Goal: Book appointment/travel/reservation

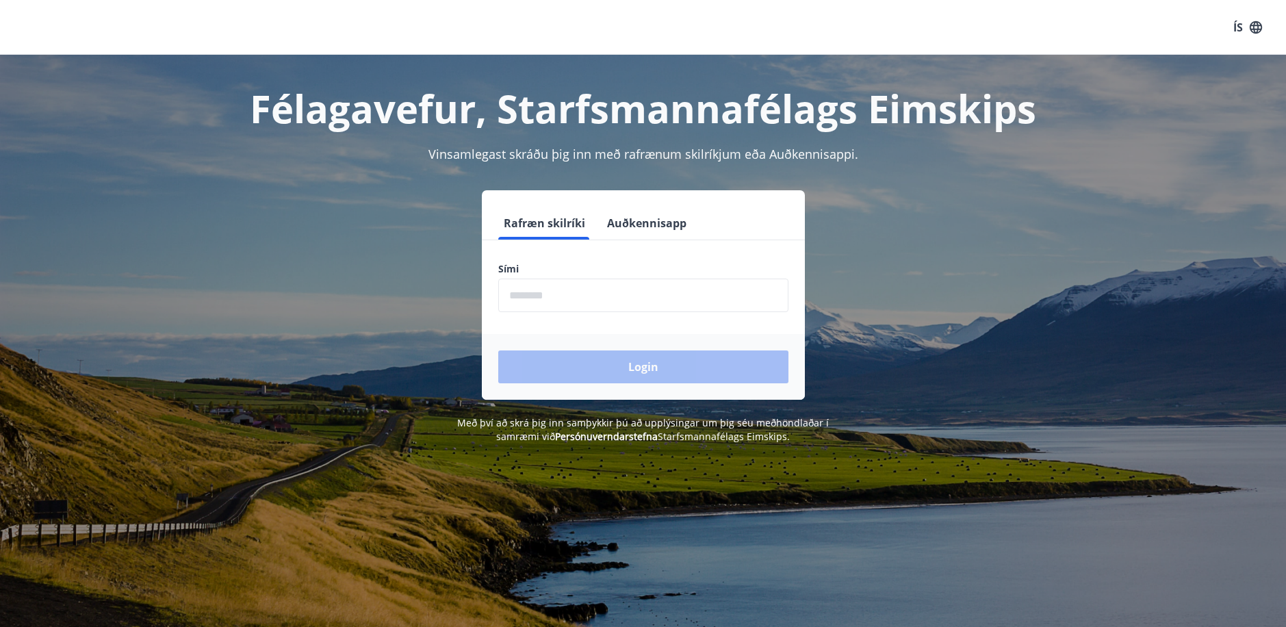
click at [518, 300] on input "phone" at bounding box center [643, 296] width 290 height 34
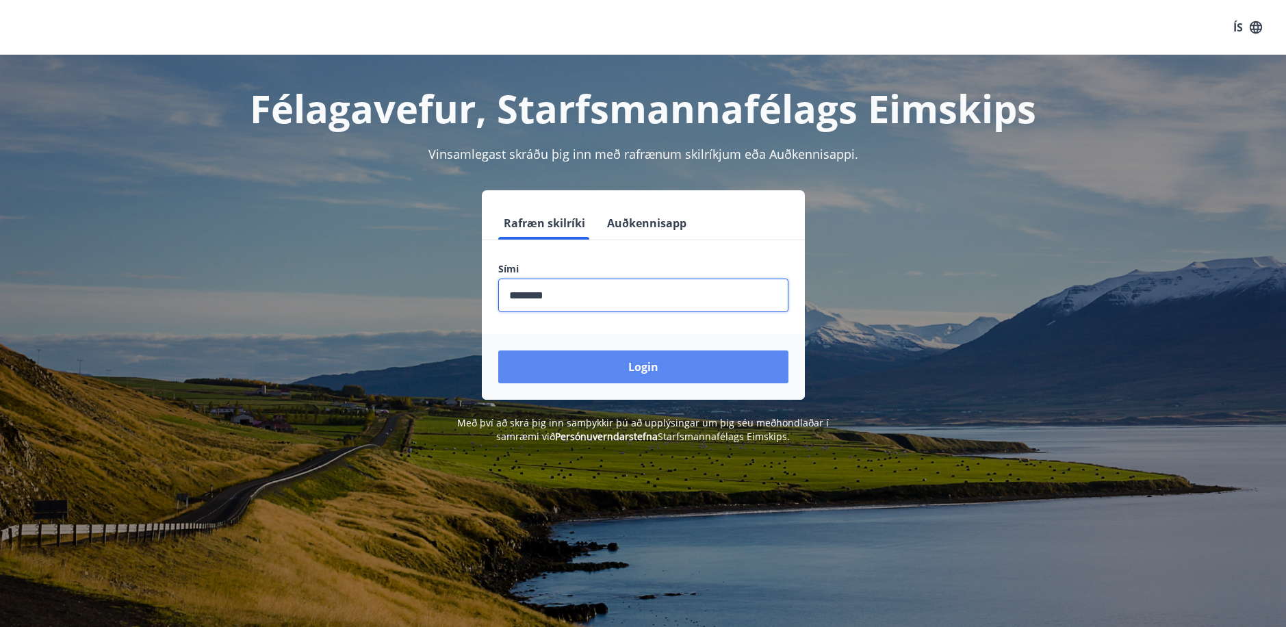
type input "********"
click at [596, 376] on button "Login" at bounding box center [643, 366] width 290 height 33
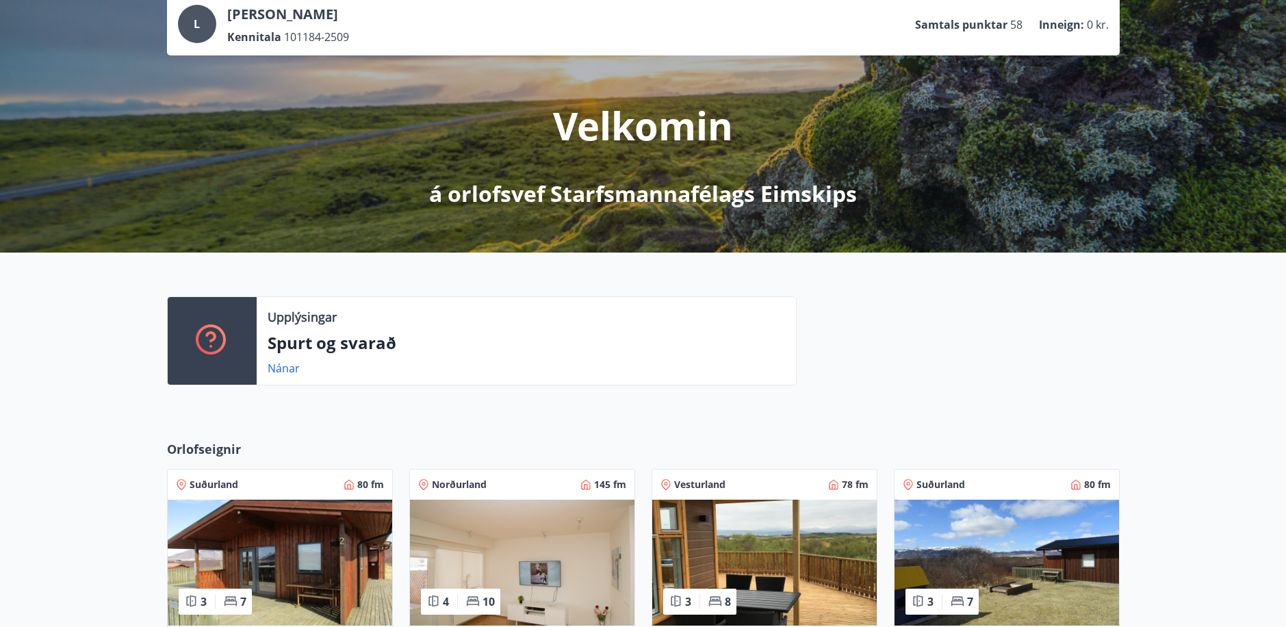
scroll to position [205, 0]
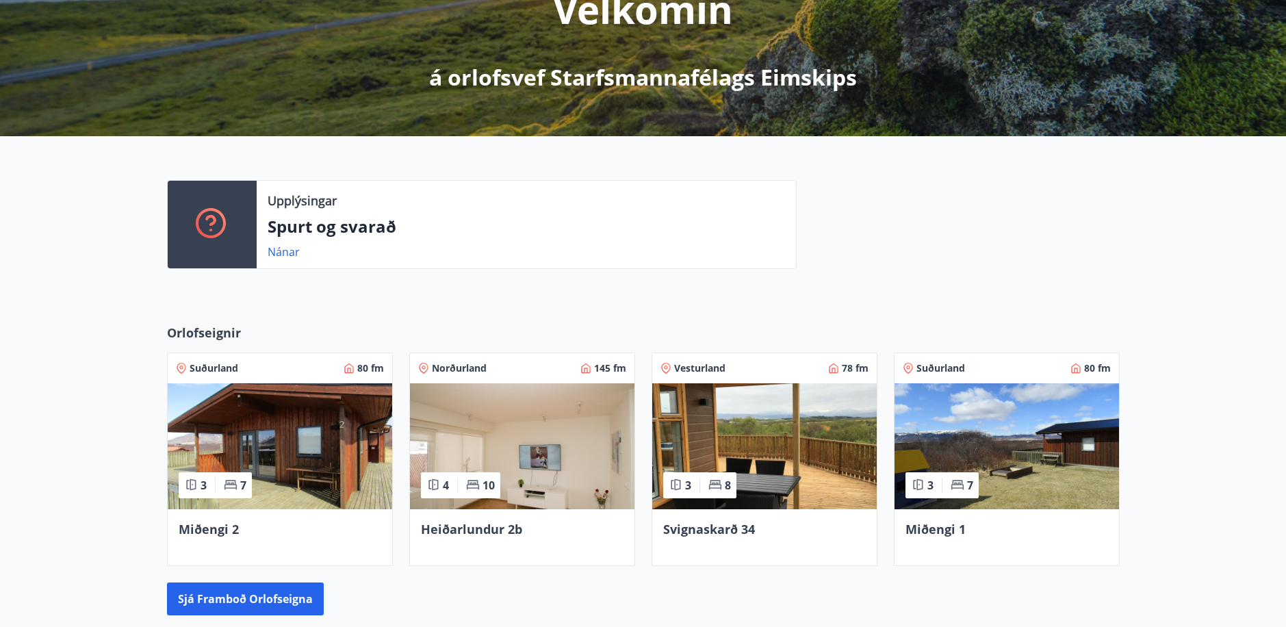
click at [515, 413] on img at bounding box center [522, 446] width 225 height 126
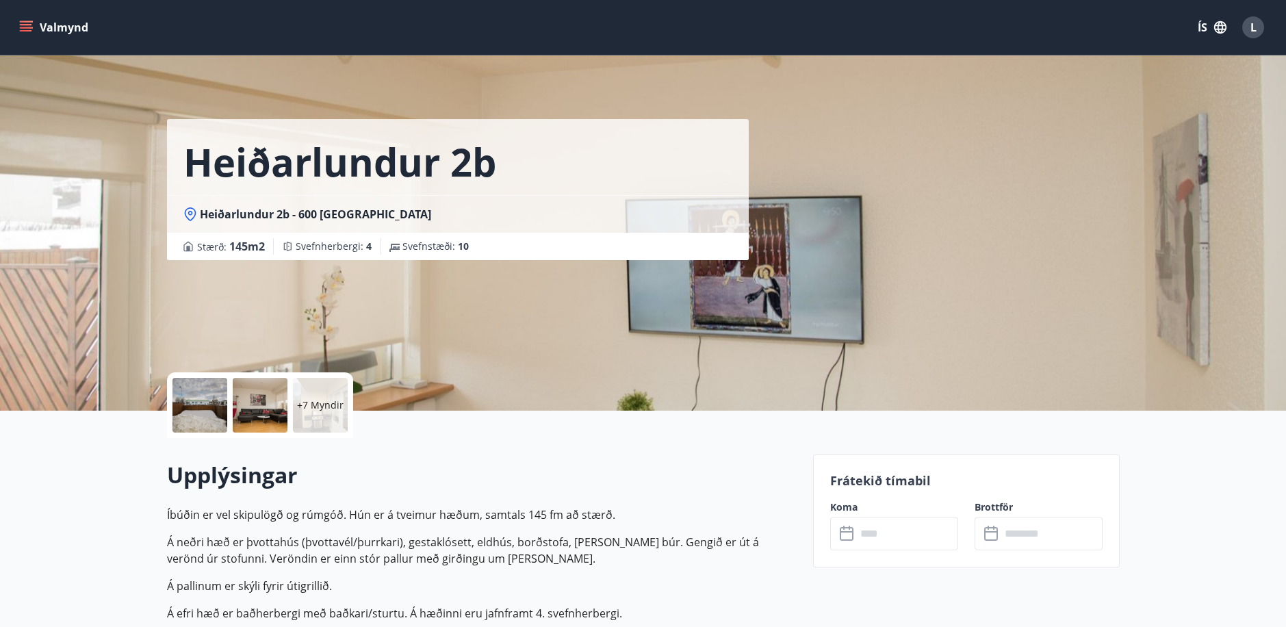
click at [212, 410] on div at bounding box center [200, 405] width 55 height 55
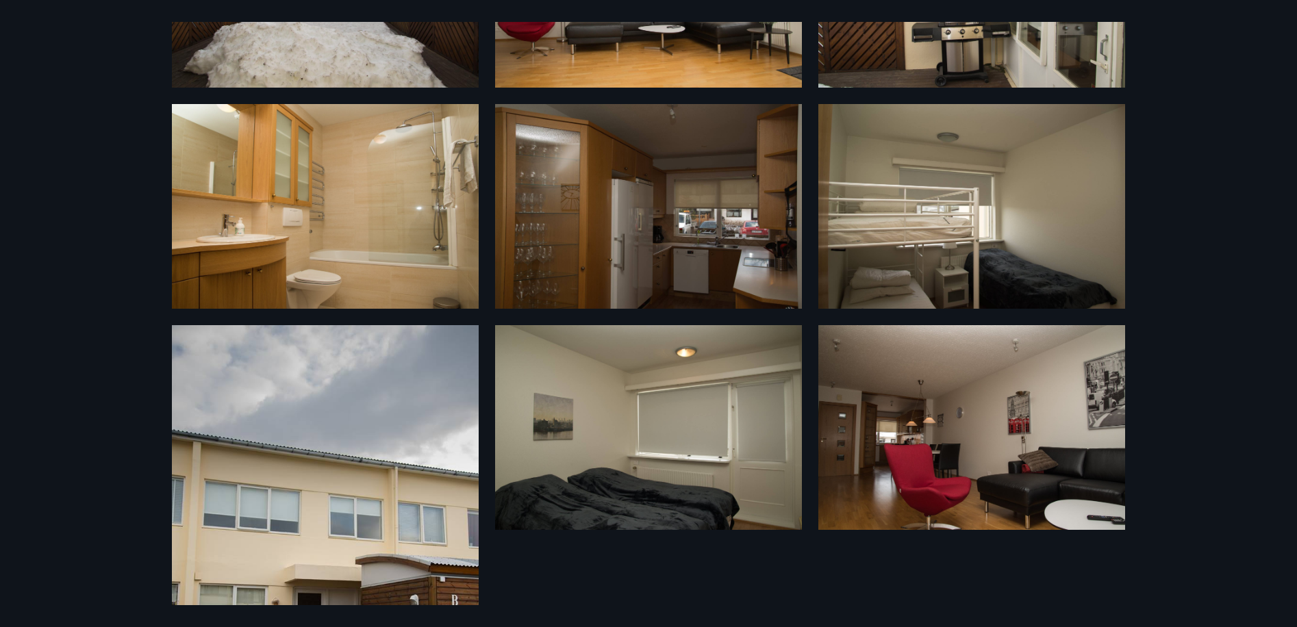
scroll to position [272, 0]
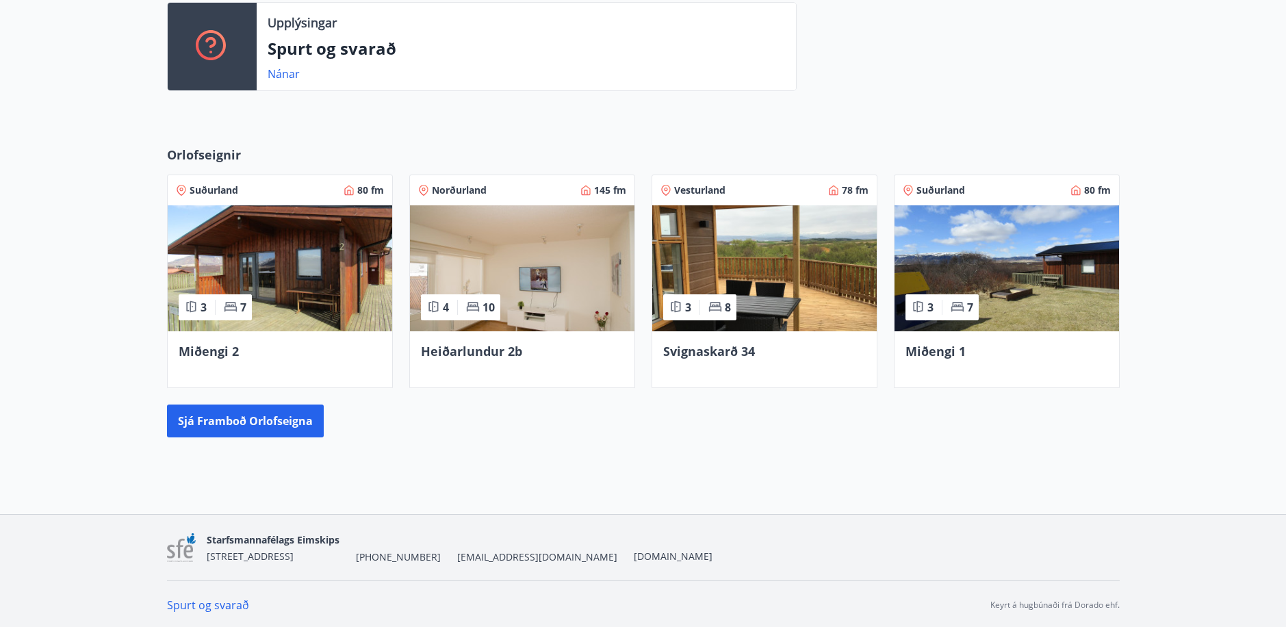
scroll to position [385, 0]
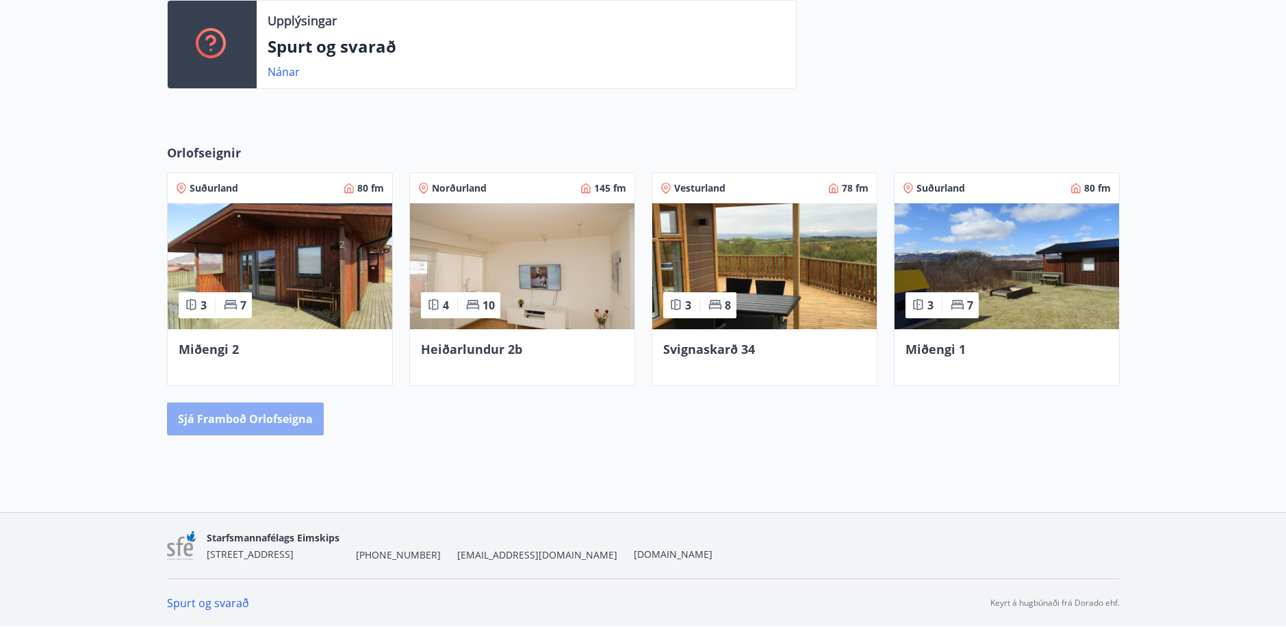
click at [270, 419] on button "Sjá framboð orlofseigna" at bounding box center [245, 419] width 157 height 33
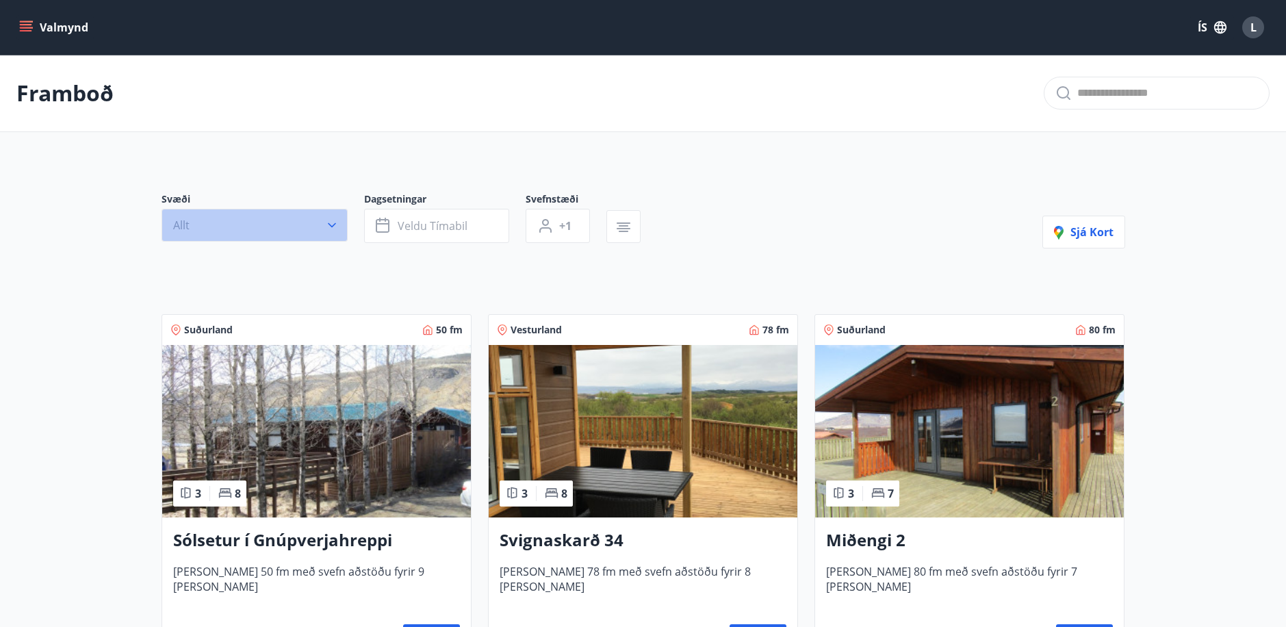
click at [338, 226] on icon "button" at bounding box center [332, 225] width 14 height 14
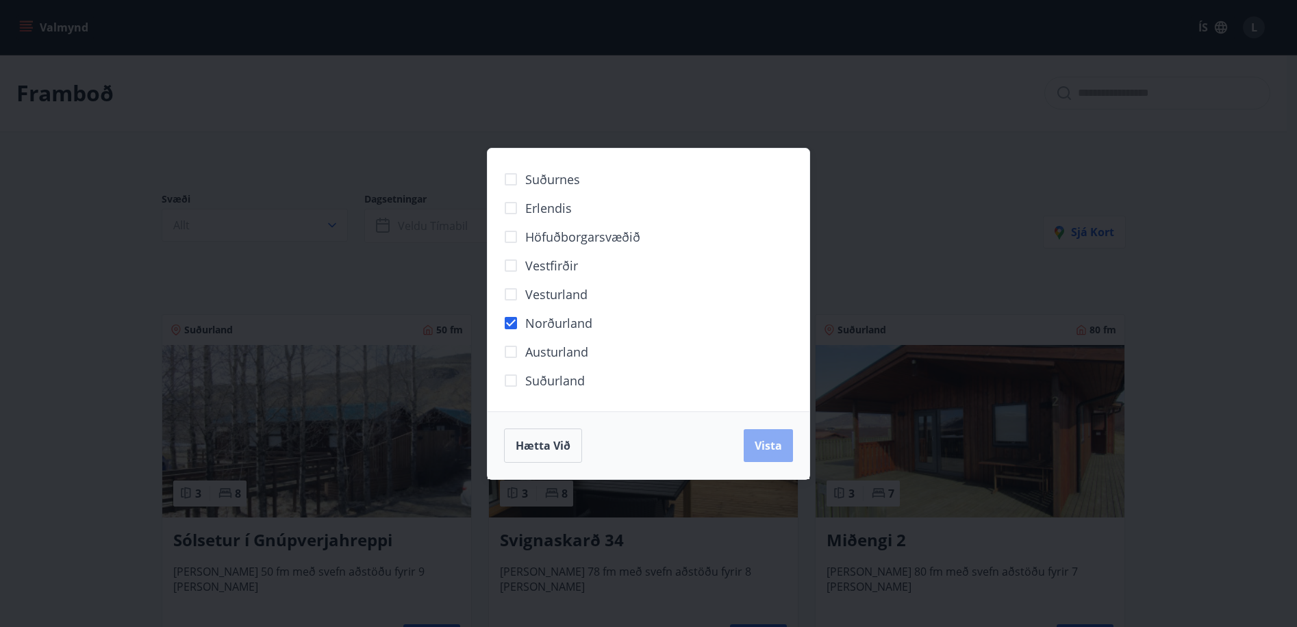
click at [766, 455] on button "Vista" at bounding box center [767, 445] width 49 height 33
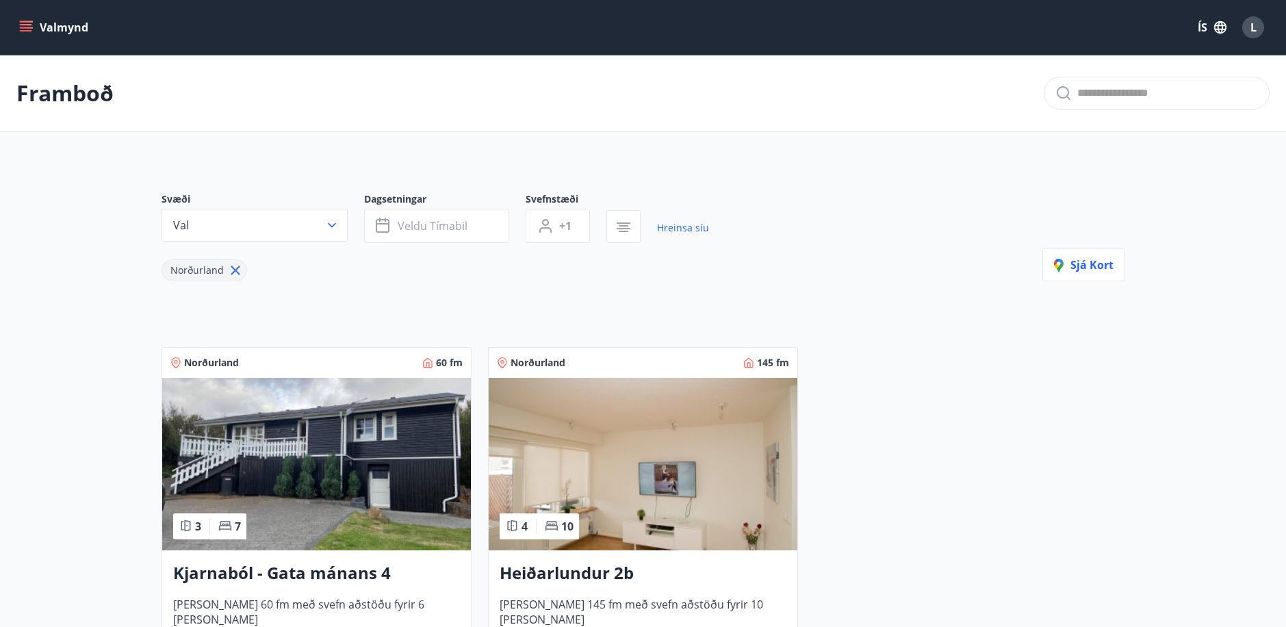
click at [280, 457] on img at bounding box center [316, 464] width 309 height 173
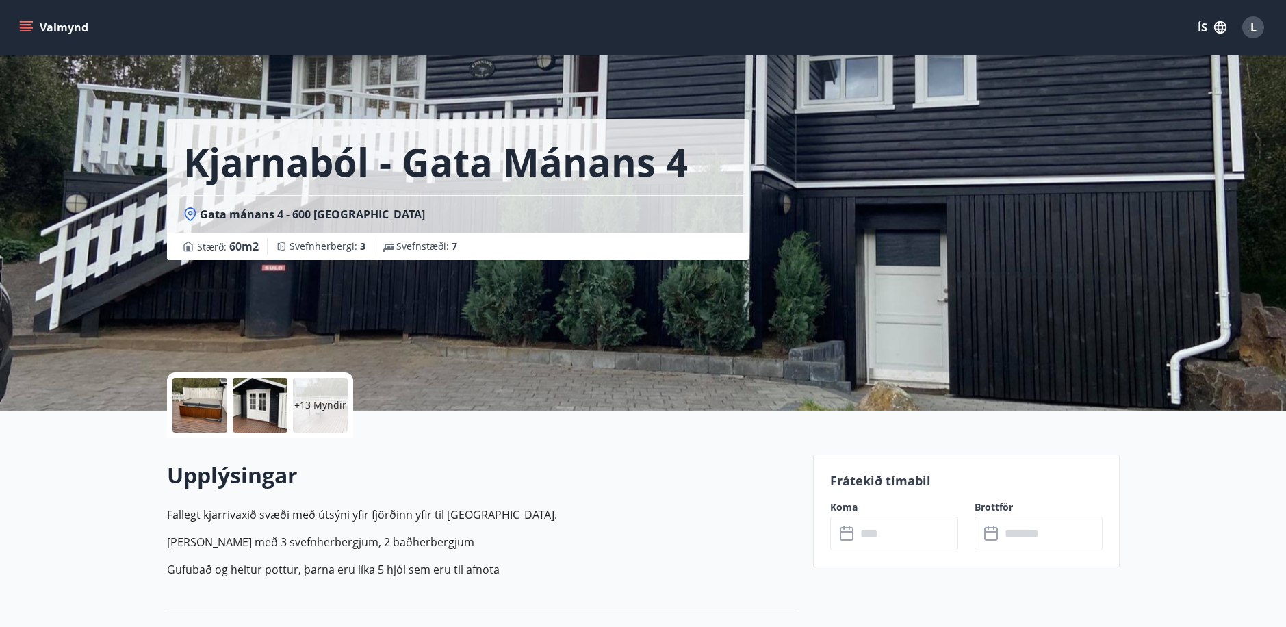
click at [202, 398] on div at bounding box center [200, 405] width 55 height 55
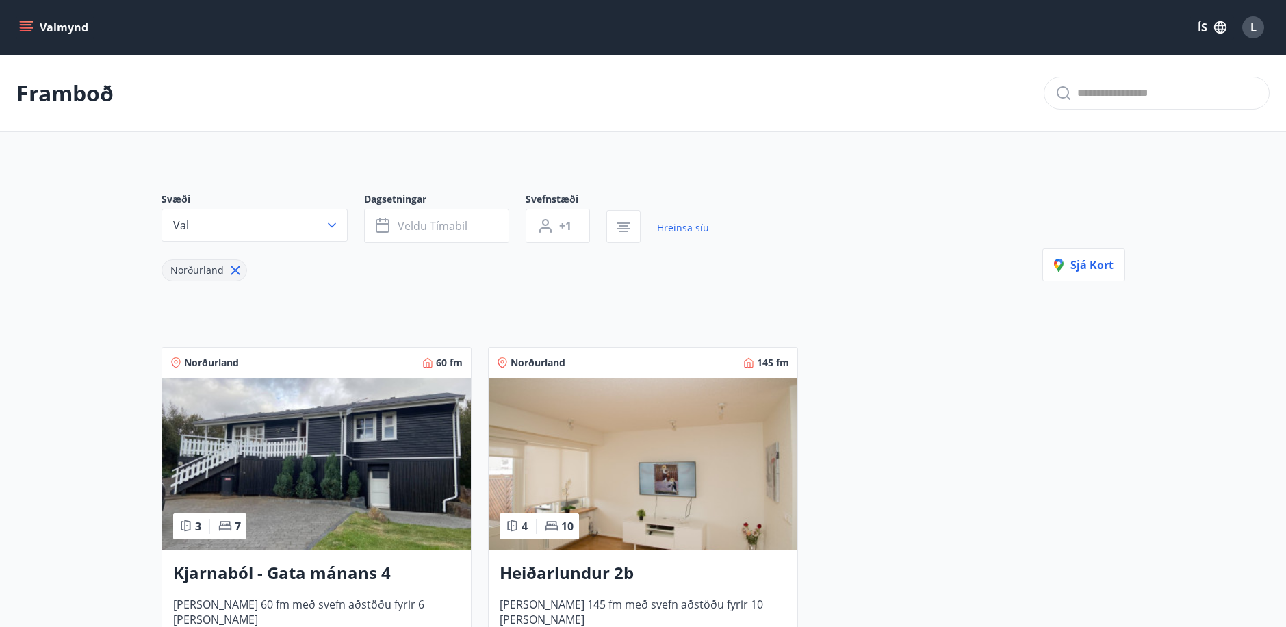
click at [359, 494] on img at bounding box center [316, 464] width 309 height 173
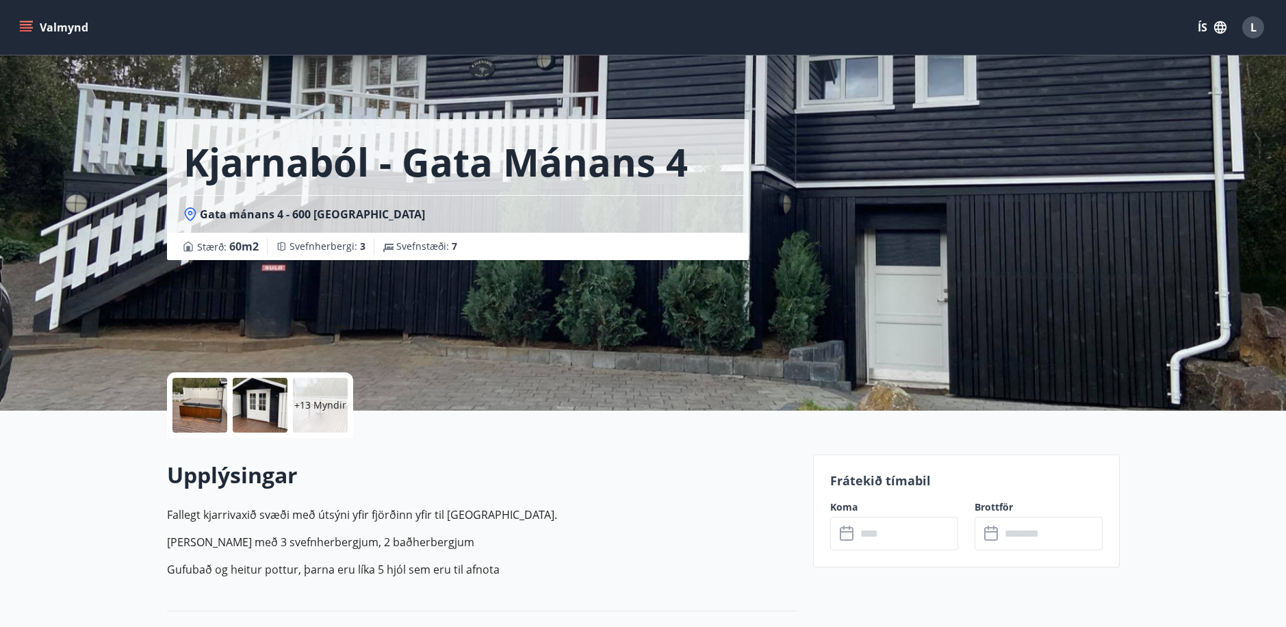
scroll to position [68, 0]
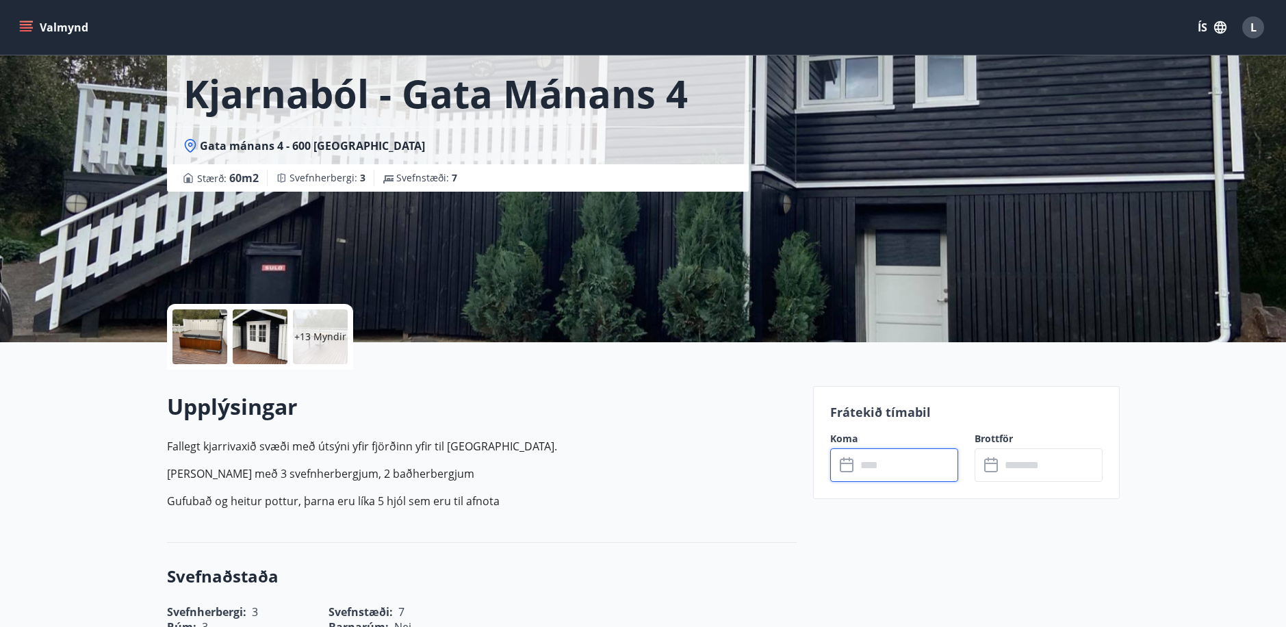
click at [884, 467] on input "text" at bounding box center [907, 465] width 102 height 34
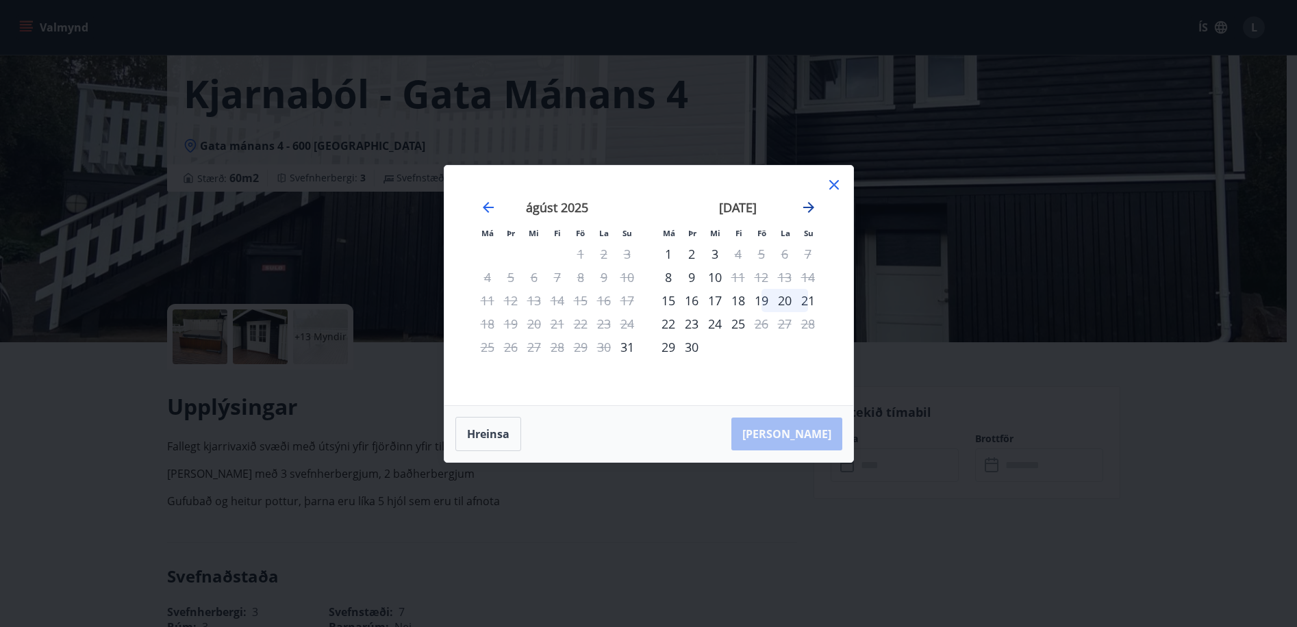
click at [813, 208] on icon "Move forward to switch to the next month." at bounding box center [808, 207] width 16 height 16
click at [808, 199] on icon "Move forward to switch to the next month." at bounding box center [808, 207] width 16 height 16
click at [491, 213] on icon "Move backward to switch to the previous month." at bounding box center [488, 207] width 16 height 16
click at [835, 182] on icon at bounding box center [834, 185] width 10 height 10
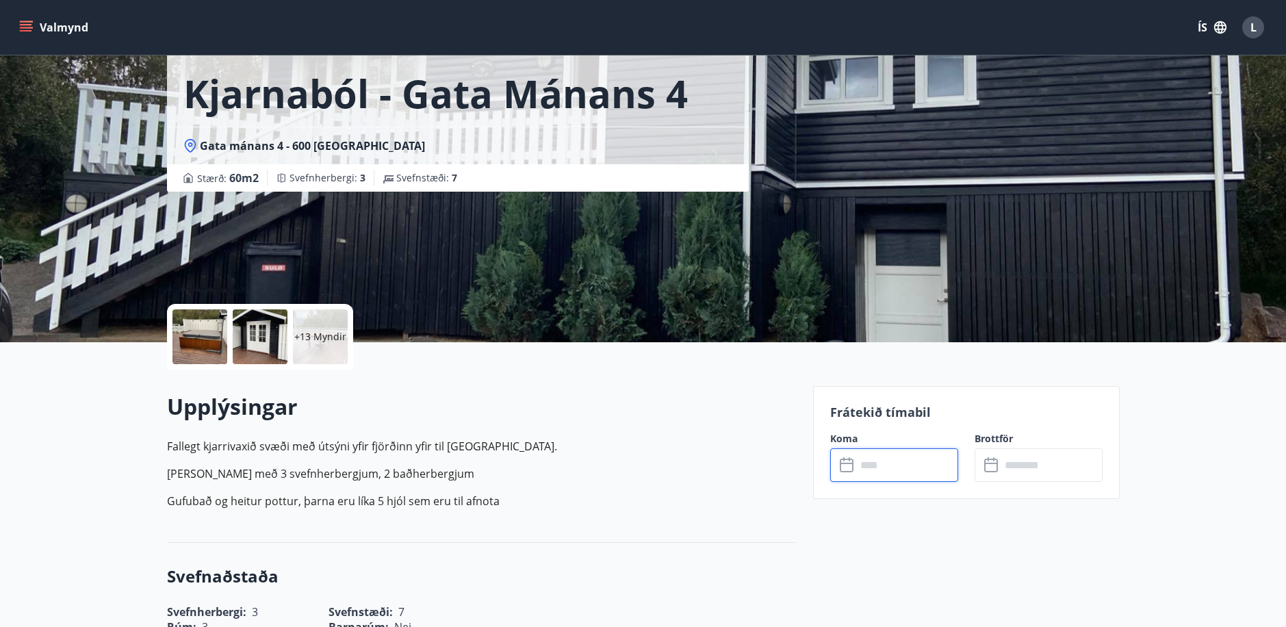
click at [909, 469] on input "text" at bounding box center [907, 465] width 102 height 34
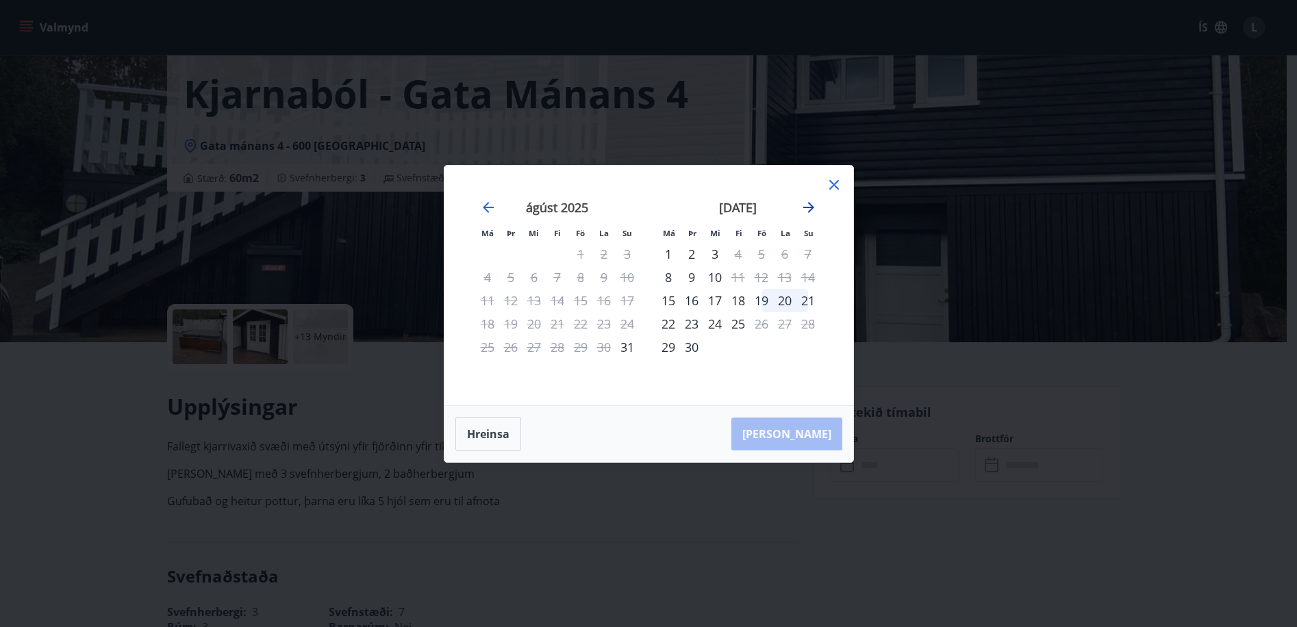
click at [808, 209] on icon "Move forward to switch to the next month." at bounding box center [808, 207] width 16 height 16
click at [717, 344] on div "29" at bounding box center [714, 346] width 23 height 23
click at [808, 209] on icon "Move forward to switch to the next month." at bounding box center [808, 207] width 16 height 16
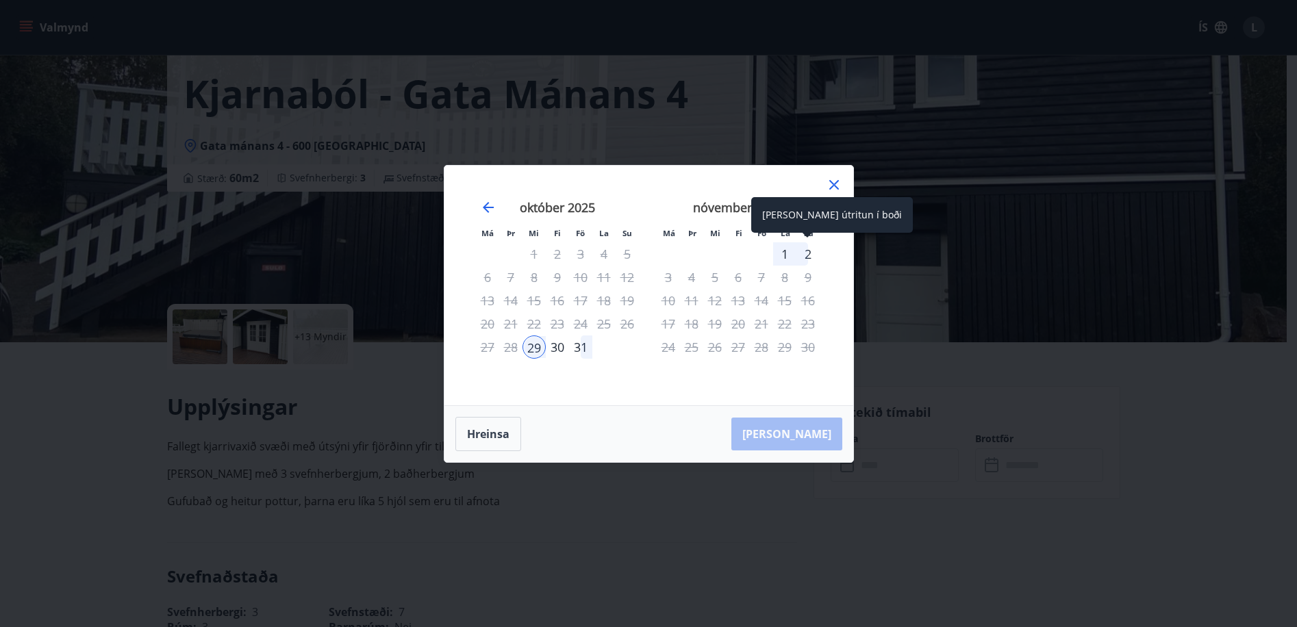
click at [804, 254] on div "2" at bounding box center [807, 253] width 23 height 23
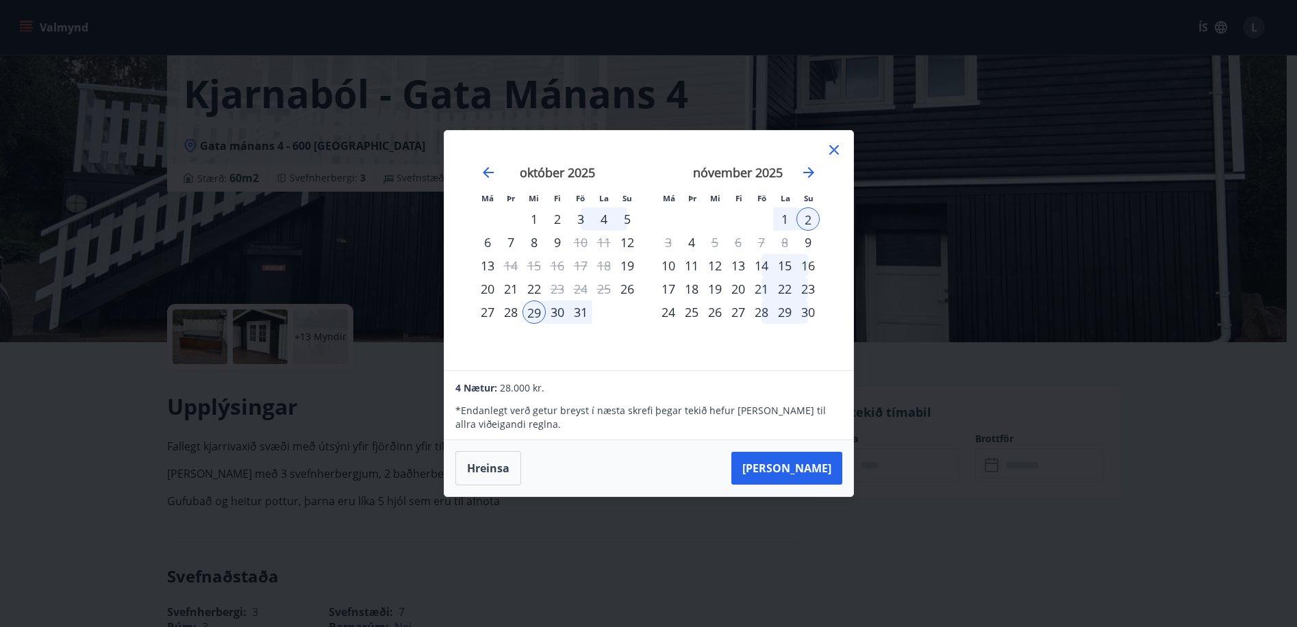
click at [835, 149] on icon at bounding box center [834, 150] width 10 height 10
